Goal: Transaction & Acquisition: Purchase product/service

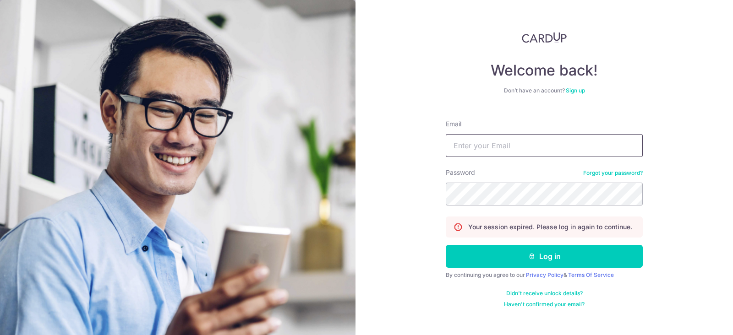
click at [551, 147] on input "Email" at bounding box center [544, 145] width 197 height 23
type input "[EMAIL_ADDRESS][DOMAIN_NAME]"
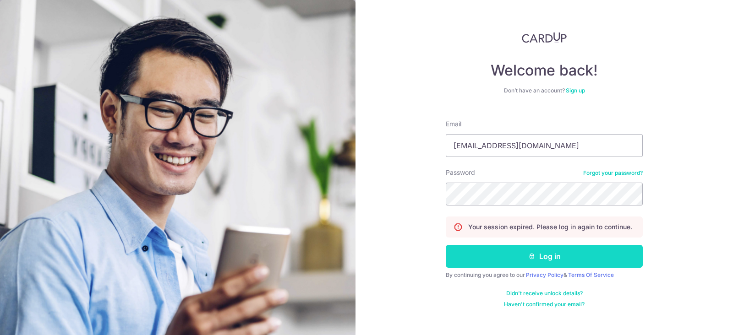
click at [579, 262] on button "Log in" at bounding box center [544, 256] width 197 height 23
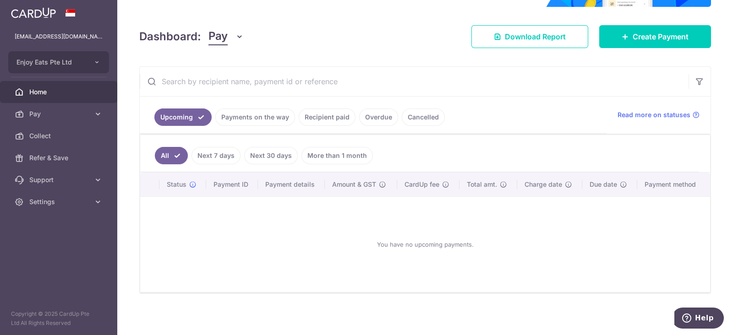
click at [279, 119] on link "Payments on the way" at bounding box center [255, 117] width 80 height 17
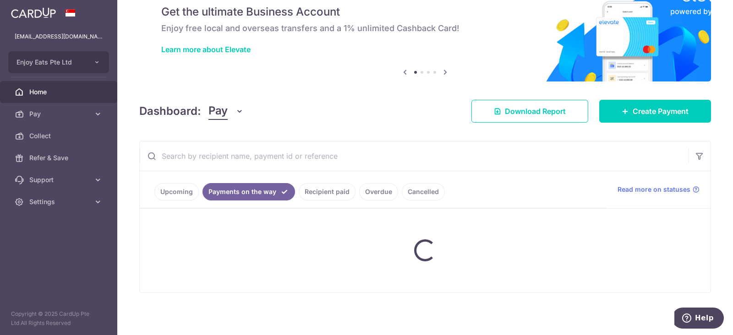
scroll to position [49, 0]
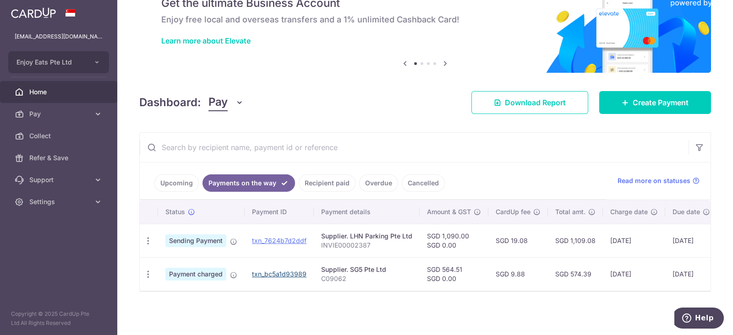
click at [287, 271] on link "txn_bc5a1d93989" at bounding box center [279, 274] width 55 height 8
click at [650, 98] on span "Create Payment" at bounding box center [661, 102] width 56 height 11
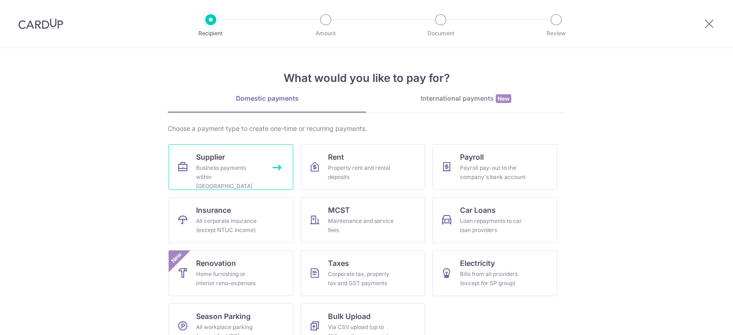
click at [227, 175] on div "Business payments within Singapore" at bounding box center [229, 177] width 66 height 27
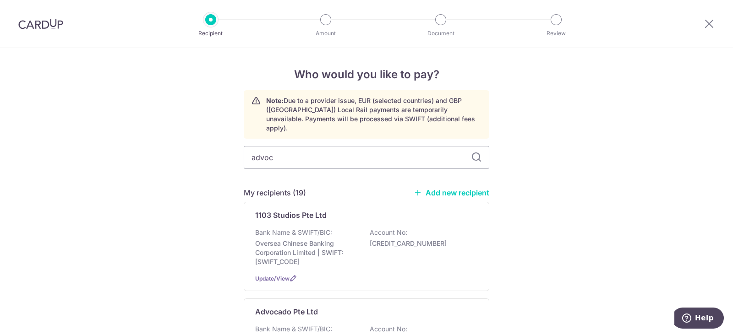
type input "advoc"
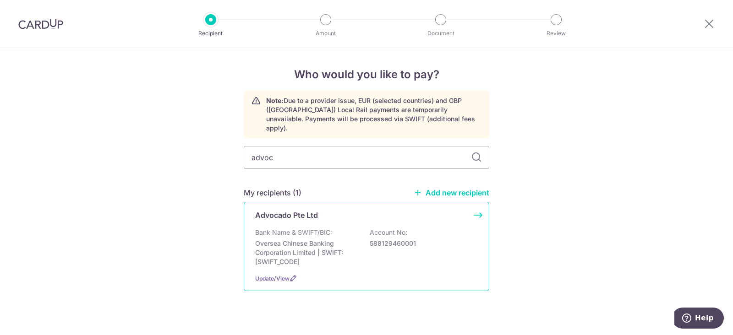
click at [408, 257] on div "Bank Name & SWIFT/BIC: Oversea Chinese Banking Corporation Limited | SWIFT: OCB…" at bounding box center [366, 247] width 223 height 38
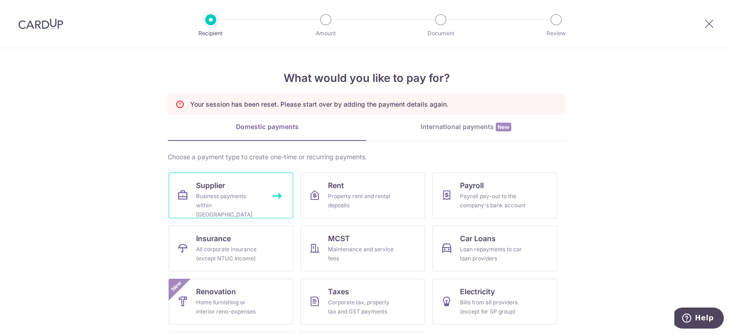
click at [254, 216] on link "Supplier Business payments within Singapore" at bounding box center [231, 196] width 125 height 46
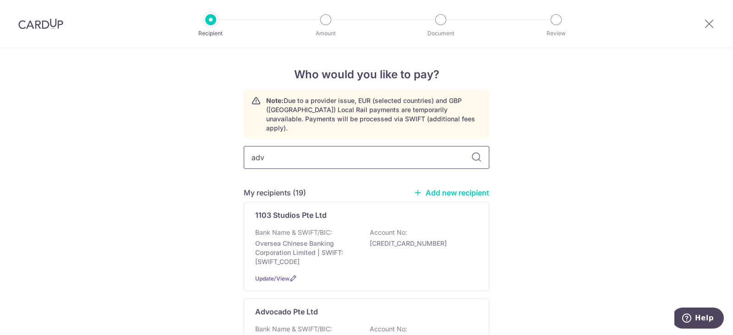
type input "adv"
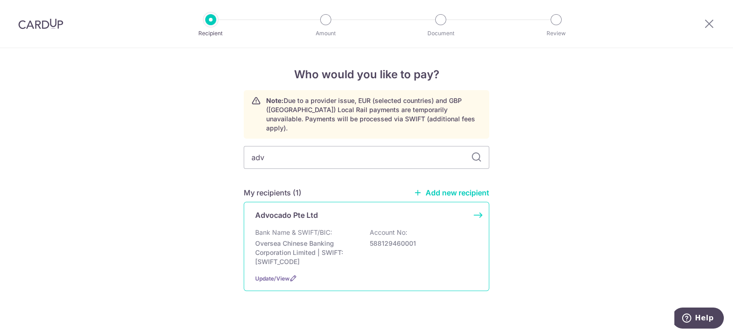
click at [415, 239] on p "588129460001" at bounding box center [421, 243] width 103 height 9
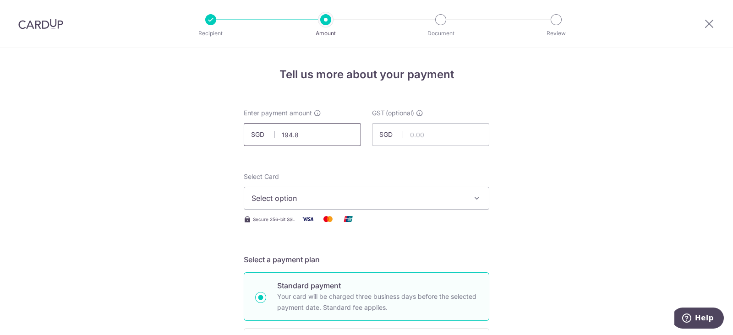
type input "194.83"
click at [440, 195] on span "Select option" at bounding box center [357, 198] width 213 height 11
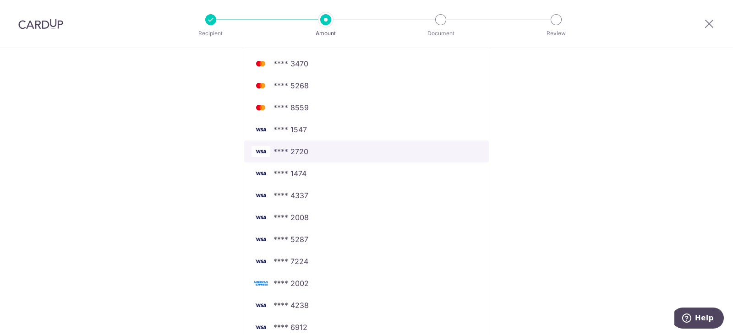
scroll to position [430, 0]
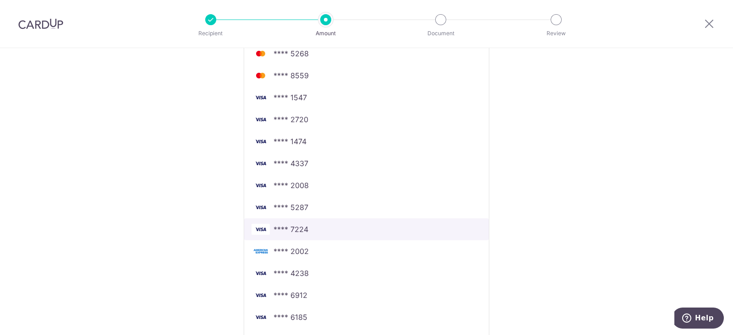
click at [343, 230] on span "**** 7224" at bounding box center [366, 229] width 230 height 11
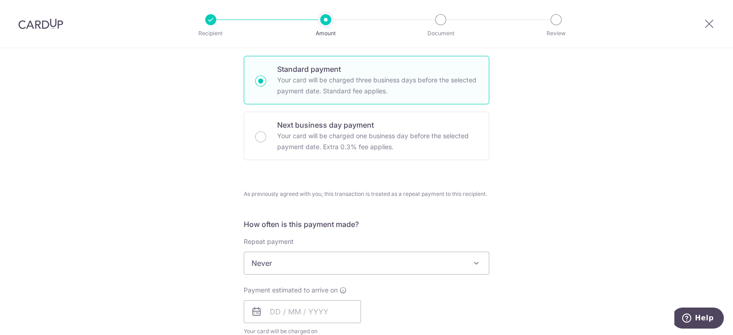
scroll to position [286, 0]
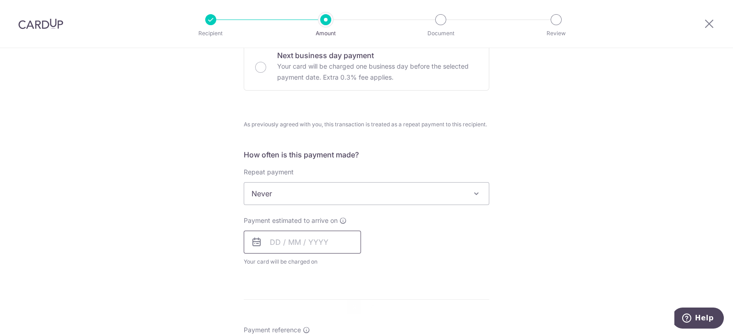
click at [336, 238] on input "text" at bounding box center [302, 242] width 117 height 23
click at [353, 301] on link "3" at bounding box center [354, 307] width 15 height 15
type input "[DATE]"
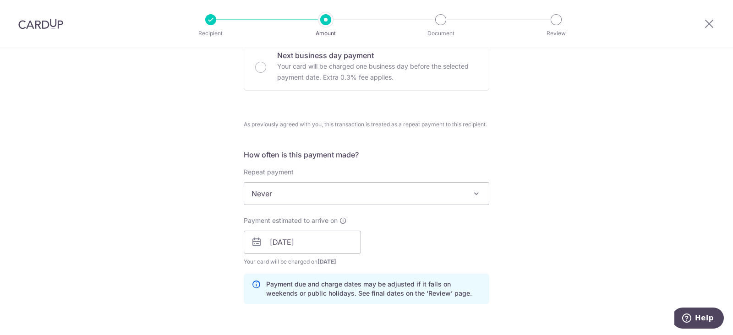
scroll to position [515, 0]
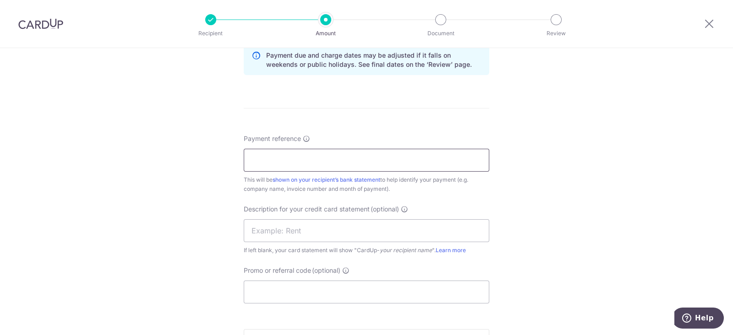
click at [341, 168] on input "Payment reference" at bounding box center [367, 160] width 246 height 23
paste input "Enjoy Eats Pte. Ltd."
type input "Enjoy Eats Pte. Ltd."
click at [327, 235] on input "text" at bounding box center [367, 230] width 246 height 23
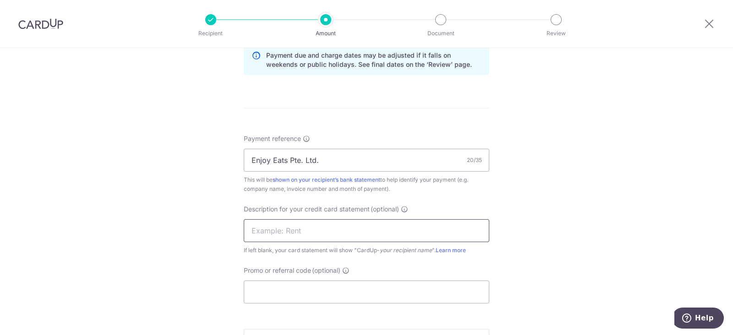
click at [429, 232] on input "text" at bounding box center [367, 230] width 246 height 23
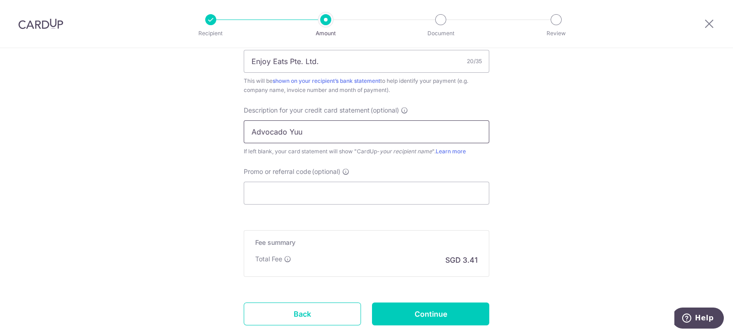
scroll to position [630, 0]
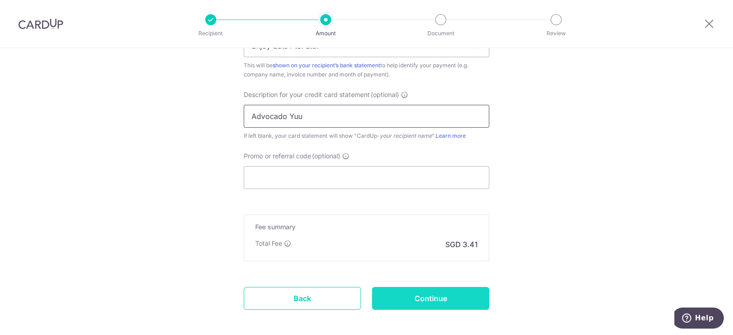
type input "Advocado Yuu"
click at [433, 296] on input "Continue" at bounding box center [430, 298] width 117 height 23
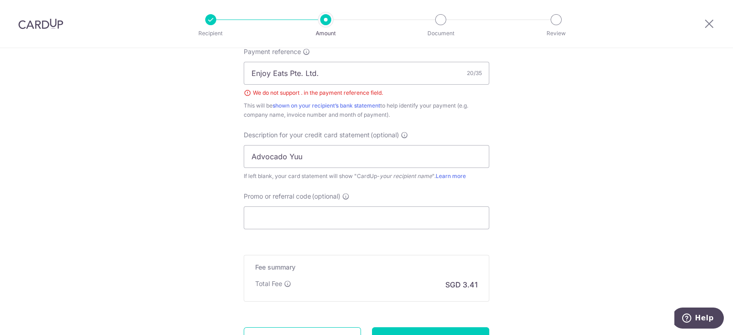
scroll to position [584, 0]
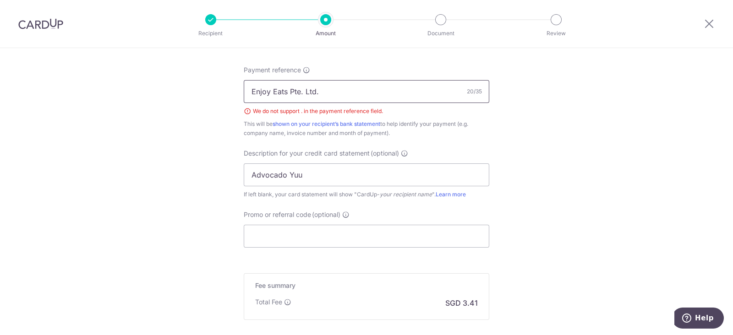
click at [330, 89] on input "Enjoy Eats Pte. Ltd." at bounding box center [367, 91] width 246 height 23
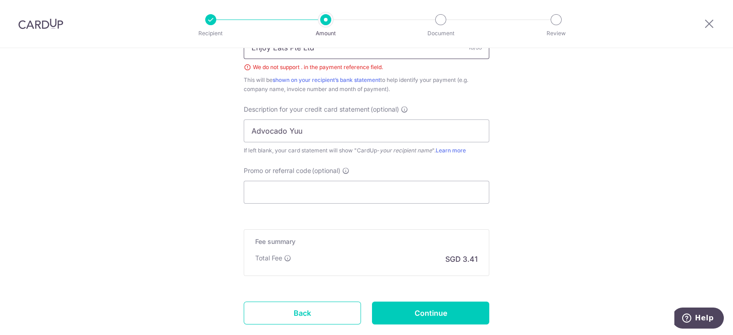
scroll to position [641, 0]
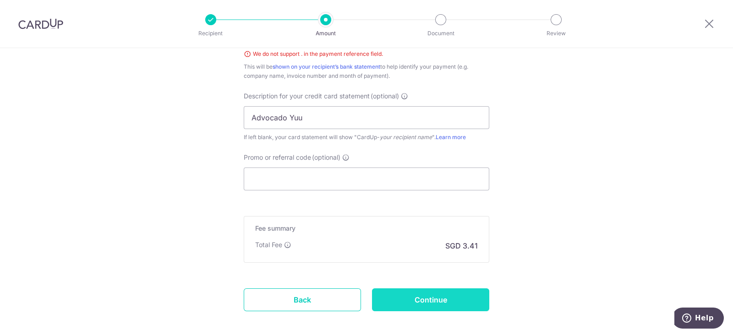
type input "Enjoy Eats Pte Ltd"
click at [455, 308] on input "Continue" at bounding box center [430, 300] width 117 height 23
